Goal: Find specific page/section: Find specific page/section

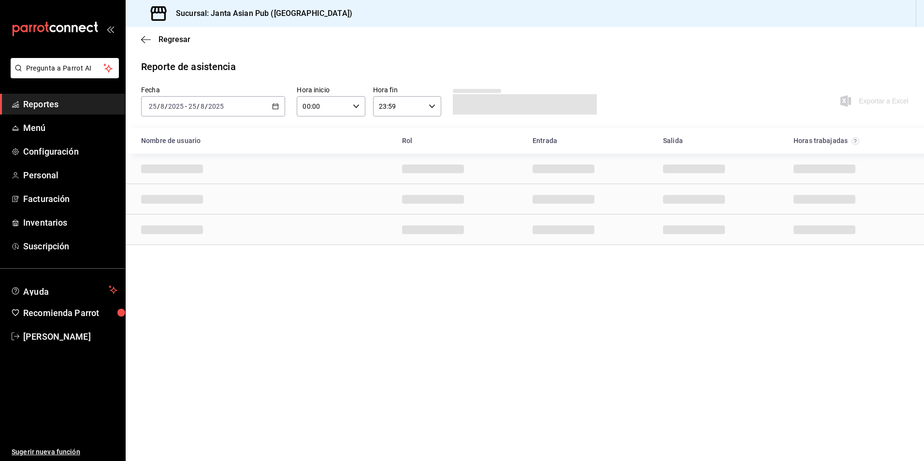
click at [254, 110] on div "[DATE] [DATE] - [DATE] [DATE]" at bounding box center [213, 106] width 144 height 20
click at [186, 135] on span "Hoy" at bounding box center [186, 135] width 75 height 10
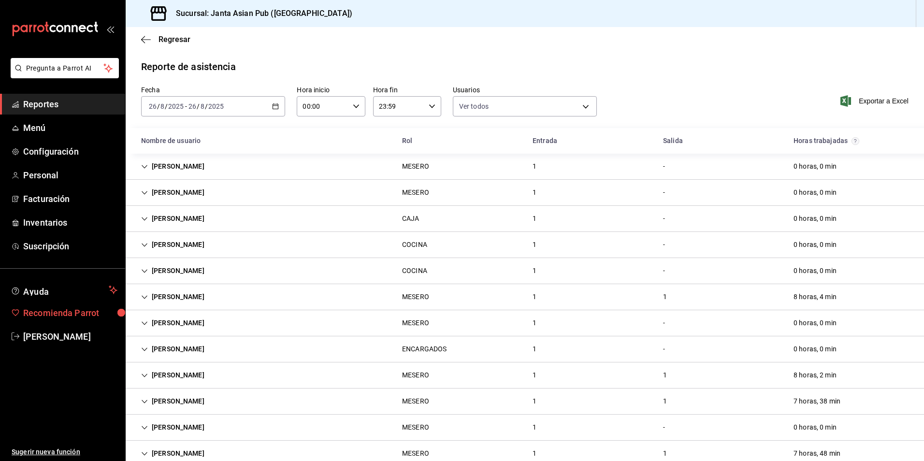
click at [66, 310] on span "Recomienda Parrot" at bounding box center [70, 312] width 94 height 13
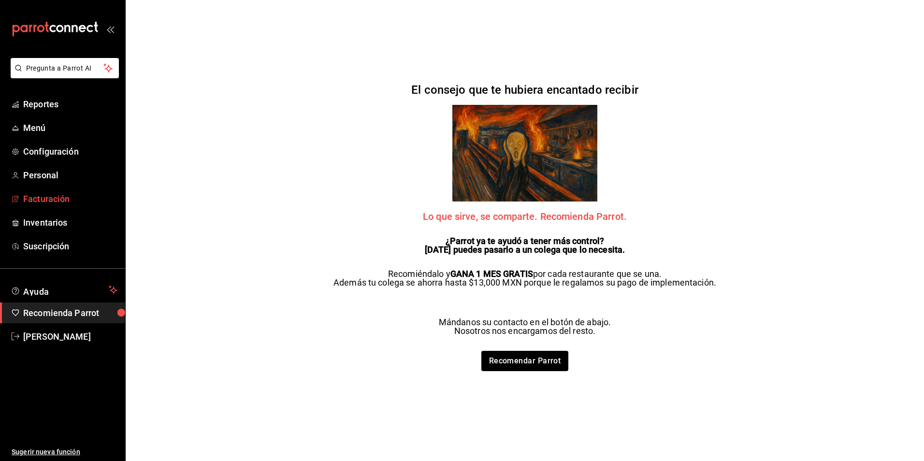
click at [65, 204] on span "Facturación" at bounding box center [70, 198] width 94 height 13
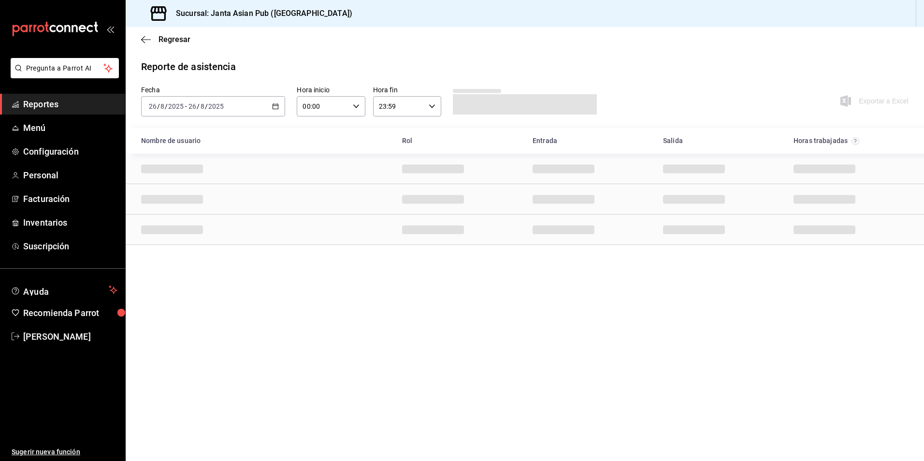
click at [102, 103] on span "Reportes" at bounding box center [70, 104] width 94 height 13
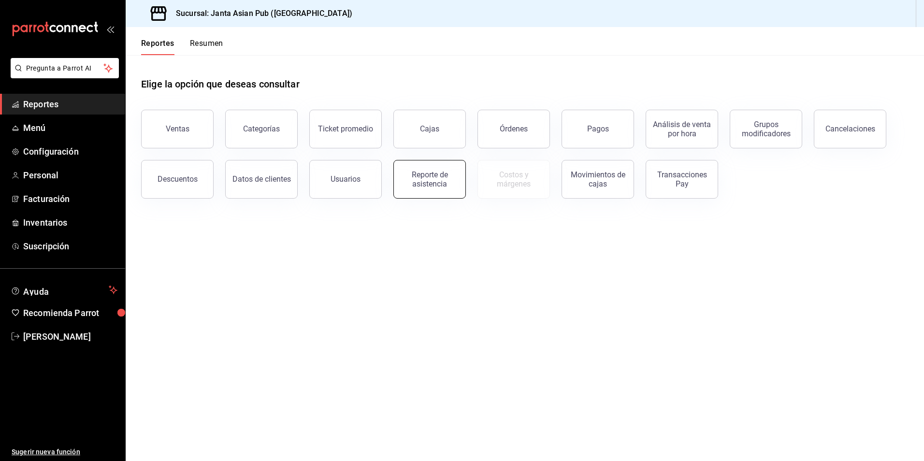
click at [433, 183] on div "Reporte de asistencia" at bounding box center [430, 179] width 60 height 18
